Goal: Task Accomplishment & Management: Use online tool/utility

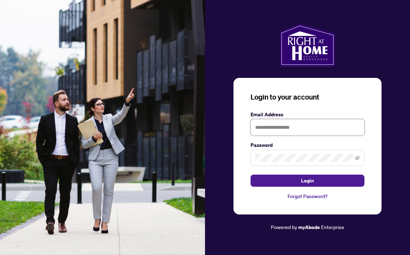
click at [293, 127] on input "text" at bounding box center [308, 127] width 114 height 16
type input "**********"
click at [308, 181] on button "Login" at bounding box center [308, 181] width 114 height 12
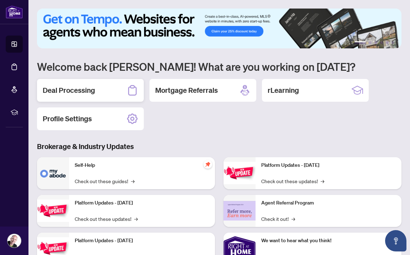
click at [66, 90] on h2 "Deal Processing" at bounding box center [69, 91] width 52 height 10
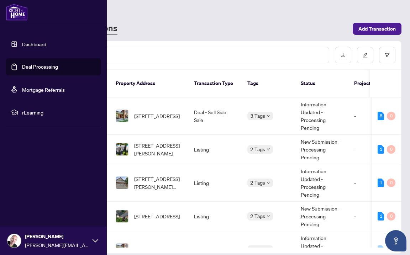
click at [13, 240] on img at bounding box center [14, 241] width 14 height 14
click at [29, 198] on span "Logout" at bounding box center [29, 198] width 16 height 11
